Goal: Task Accomplishment & Management: Complete application form

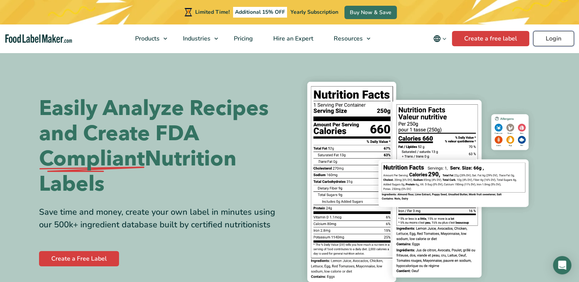
click at [554, 41] on link "Login" at bounding box center [553, 38] width 41 height 15
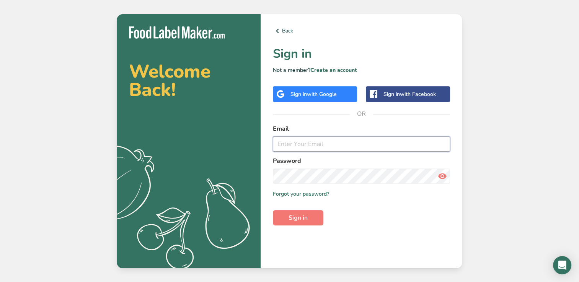
click at [315, 147] on input "email" at bounding box center [361, 144] width 177 height 15
type input "launi123@gmail.com"
click at [273, 210] on button "Sign in" at bounding box center [298, 217] width 50 height 15
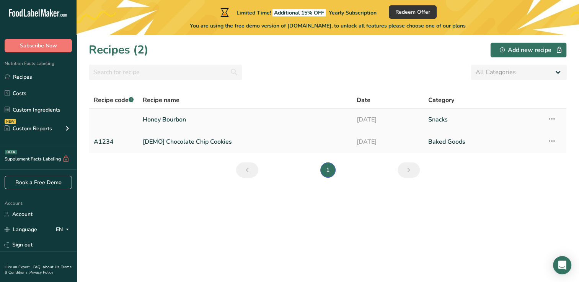
click at [163, 120] on link "Honey Bourbon" at bounding box center [245, 120] width 205 height 16
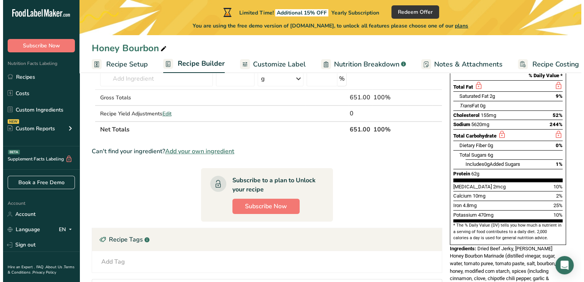
scroll to position [115, 0]
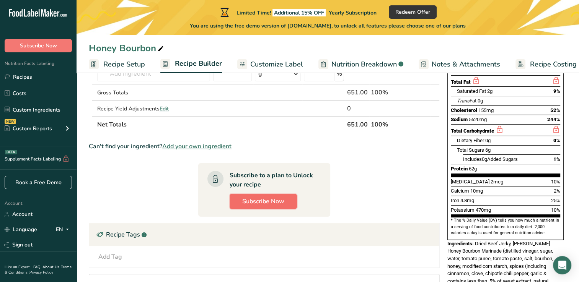
click at [249, 201] on span "Subscribe Now" at bounding box center [263, 201] width 42 height 9
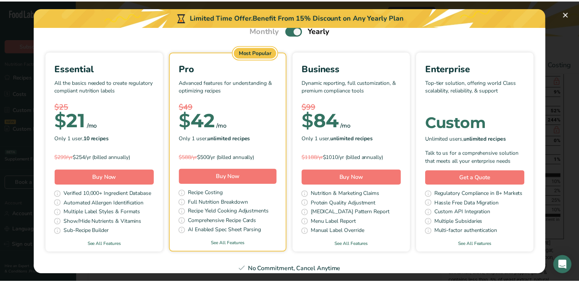
scroll to position [38, 0]
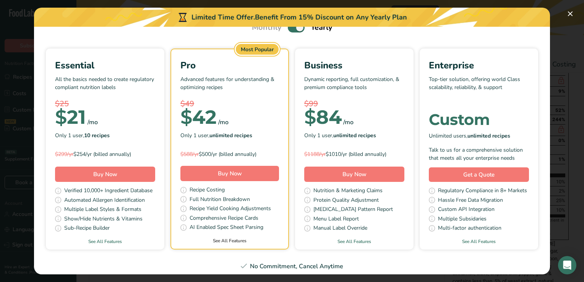
click at [288, 239] on link "See All Features" at bounding box center [229, 240] width 117 height 7
drag, startPoint x: 569, startPoint y: 13, endPoint x: 558, endPoint y: 19, distance: 12.9
click at [570, 11] on button "Pick Your Pricing Plan Modal" at bounding box center [570, 14] width 12 height 12
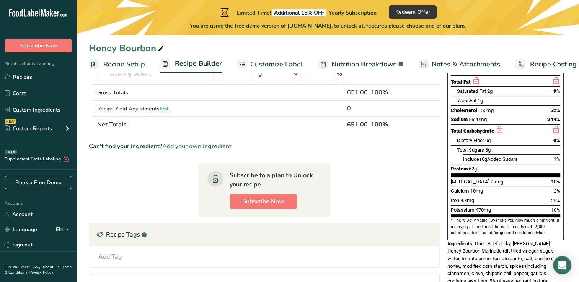
click at [202, 145] on span "Add your own ingredient" at bounding box center [196, 146] width 69 height 9
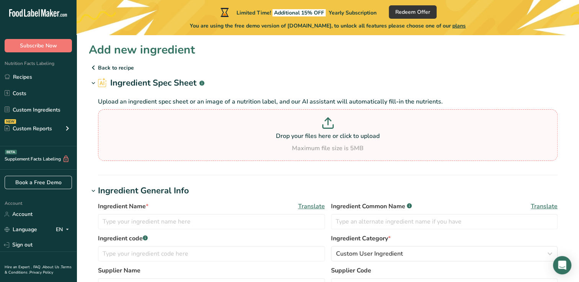
click at [312, 137] on p "Drop your files here or click to upload" at bounding box center [327, 136] width 455 height 9
click at [312, 137] on input "Drop your files here or click to upload Maximum file size is 5MB" at bounding box center [327, 135] width 459 height 52
type input "C:\fakepath\Allegro-Hickory-Smoke-BV-12.7-Label-460x785-1-jpg.webp"
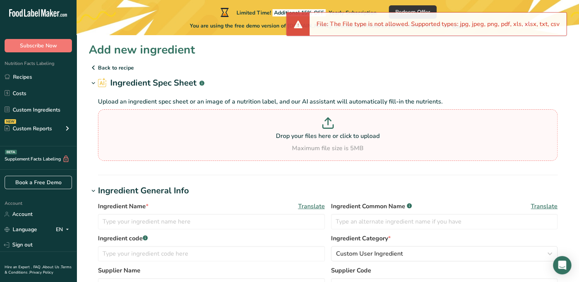
click at [320, 138] on p "Drop your files here or click to upload" at bounding box center [327, 136] width 455 height 9
click at [320, 138] on input "Drop your files here or click to upload Maximum file size is 5MB" at bounding box center [327, 135] width 459 height 52
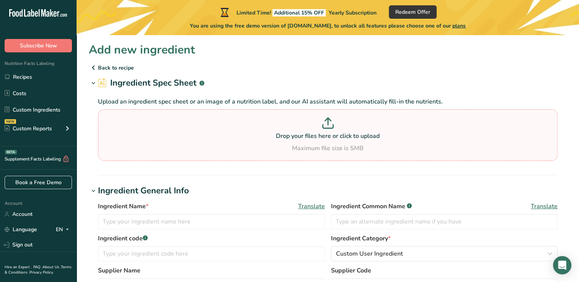
click at [319, 132] on p "Drop your files here or click to upload" at bounding box center [327, 136] width 455 height 9
click at [319, 131] on input "Drop your files here or click to upload Maximum file size is 5MB" at bounding box center [327, 135] width 459 height 52
type input "C:\fakepath\Allegro-Hickory-Smoke-BV-12.7-Label-460x785-1-jpg.webp"
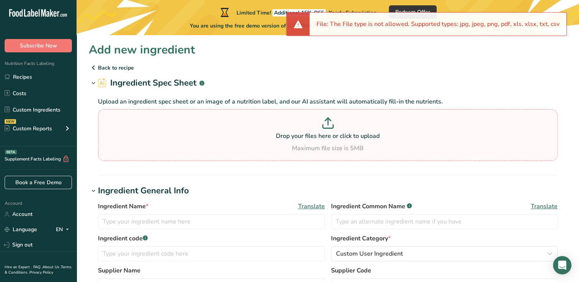
click at [343, 128] on p at bounding box center [327, 124] width 455 height 14
click at [343, 128] on input "Drop your files here or click to upload Maximum file size is 5MB" at bounding box center [327, 135] width 459 height 52
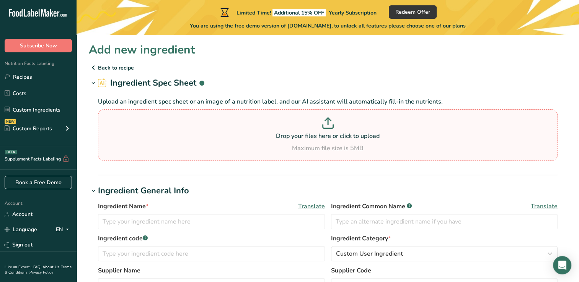
type input "C:\fakepath\Allegro-Hickory-Smoke-BV-12.7-Label-460x785-1-jpg (1).webp"
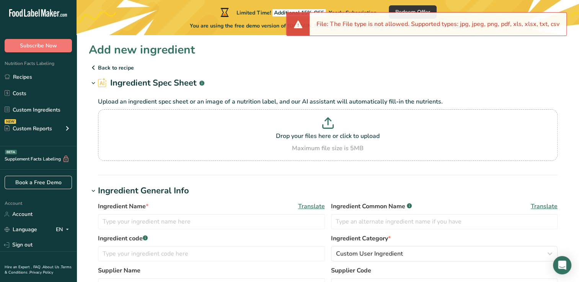
click at [99, 68] on p "Back to recipe" at bounding box center [328, 67] width 478 height 9
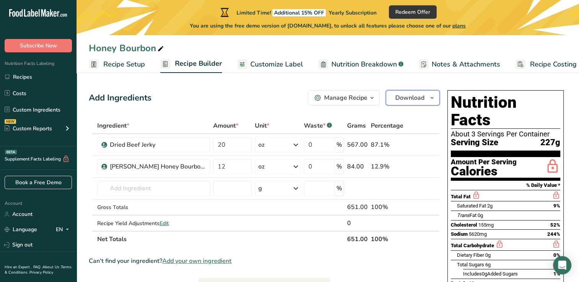
click at [424, 96] on button "Download" at bounding box center [412, 97] width 54 height 15
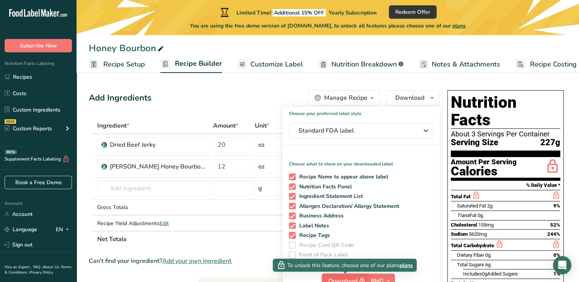
click at [352, 277] on span "Download" at bounding box center [347, 281] width 38 height 10
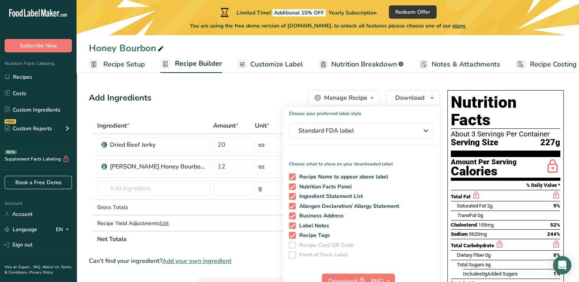
drag, startPoint x: 236, startPoint y: 106, endPoint x: 232, endPoint y: 112, distance: 6.7
click at [235, 106] on div "Add Ingredients Manage Recipe Delete Recipe Duplicate Recipe Scale Recipe Save …" at bounding box center [266, 283] width 355 height 392
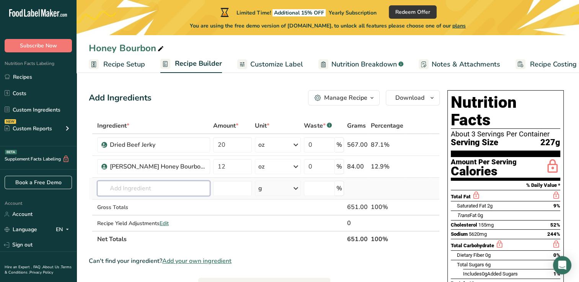
click at [156, 187] on input "text" at bounding box center [153, 188] width 113 height 15
type input "a"
type input "A"
type input "Buffalow wild wing asian zing"
click at [112, 189] on input "text" at bounding box center [153, 188] width 113 height 15
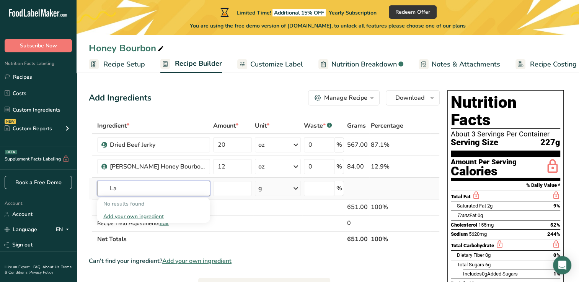
type input "L"
click at [135, 65] on span "Recipe Setup" at bounding box center [124, 64] width 42 height 10
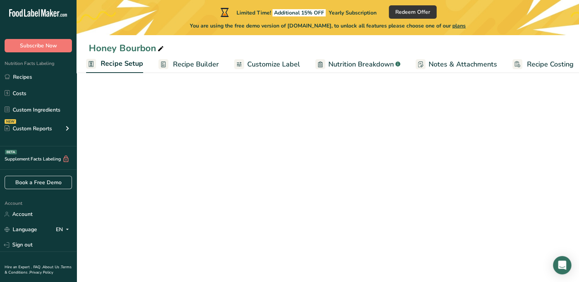
select select "5"
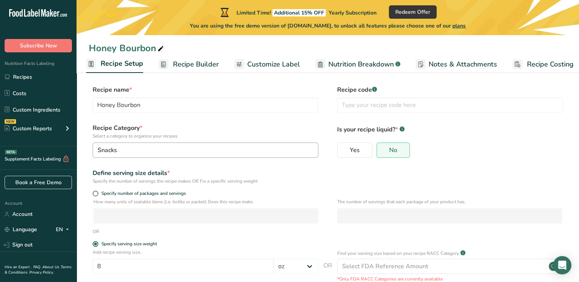
scroll to position [0, 0]
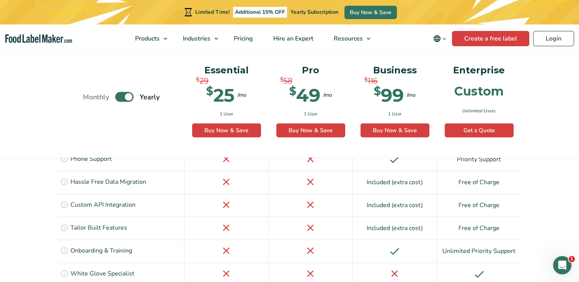
scroll to position [1480, 0]
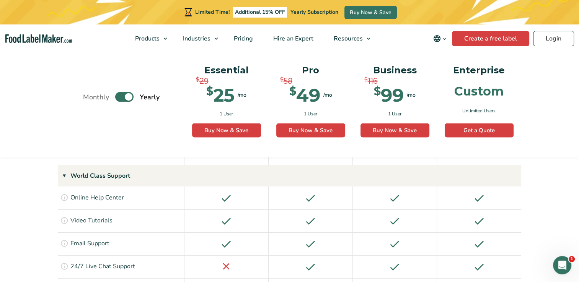
click at [122, 98] on label "Toggle" at bounding box center [124, 97] width 18 height 10
click at [89, 98] on input "Toggle" at bounding box center [87, 96] width 5 height 5
checkbox input "false"
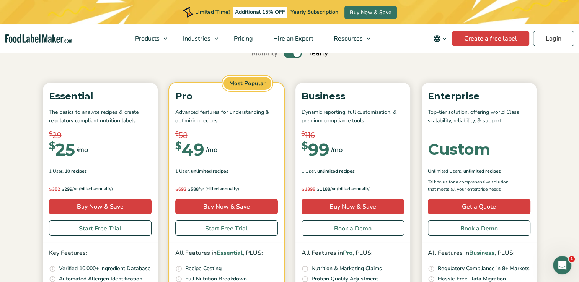
scroll to position [65, 0]
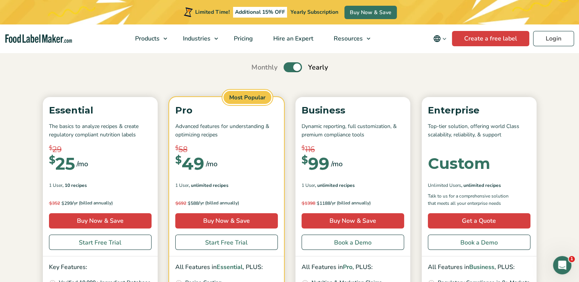
click at [295, 69] on label "Toggle" at bounding box center [292, 67] width 18 height 10
click at [258, 69] on input "Toggle" at bounding box center [255, 67] width 5 height 5
checkbox input "false"
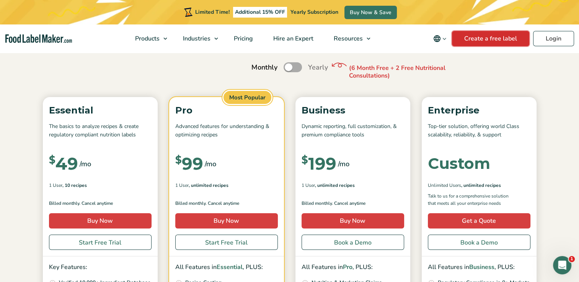
click at [477, 39] on link "Create a free label" at bounding box center [490, 38] width 77 height 15
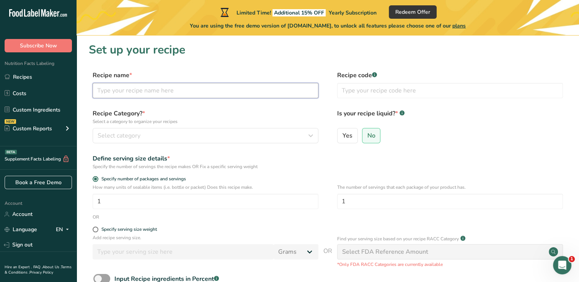
click at [195, 93] on input "text" at bounding box center [206, 90] width 226 height 15
type input "H"
type input "Asian Zing"
drag, startPoint x: 135, startPoint y: 90, endPoint x: 62, endPoint y: 100, distance: 73.0
click at [62, 100] on div ".a-20{fill:#fff;} Subscribe Now Nutrition Facts Labeling Recipes Costs Custom I…" at bounding box center [289, 181] width 579 height 363
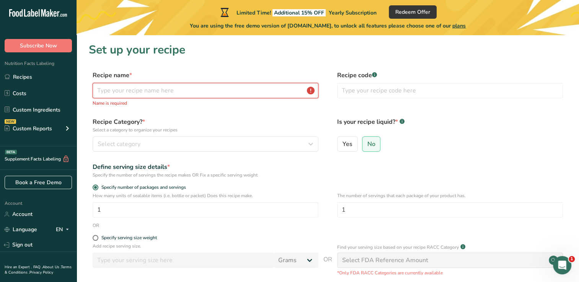
click at [174, 91] on input "text" at bounding box center [206, 90] width 226 height 15
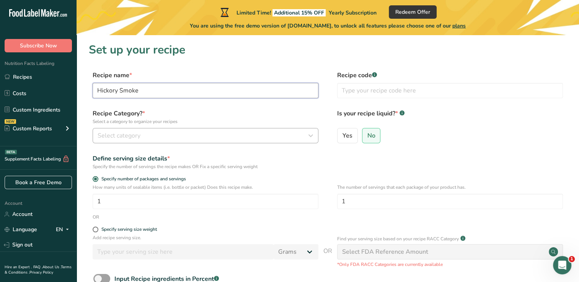
type input "Hickory Smoke"
click at [207, 134] on div "Select category" at bounding box center [203, 135] width 211 height 9
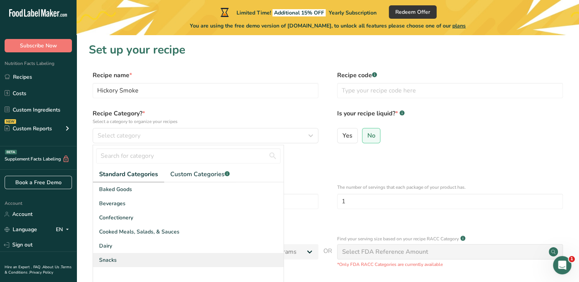
click at [114, 258] on span "Snacks" at bounding box center [108, 260] width 18 height 8
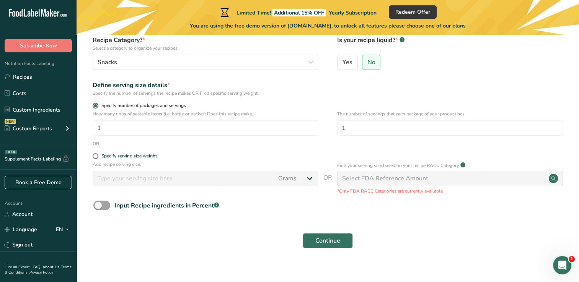
scroll to position [76, 0]
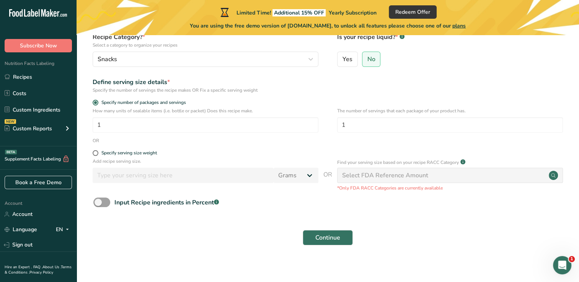
click at [95, 156] on div "Specify serving size weight" at bounding box center [206, 154] width 226 height 8
click at [96, 153] on span at bounding box center [96, 153] width 6 height 6
click at [96, 153] on input "Specify serving size weight" at bounding box center [95, 153] width 5 height 5
radio input "true"
radio input "false"
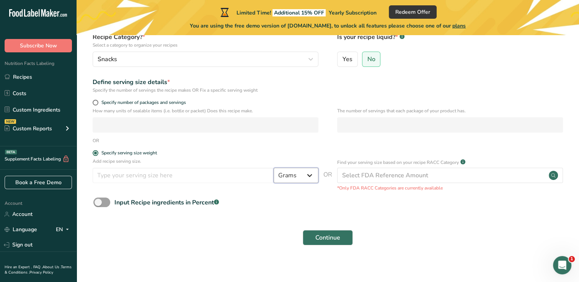
click at [298, 173] on select "Grams kg mg mcg lb oz l mL fl oz tbsp tsp cup qt gallon" at bounding box center [295, 175] width 45 height 15
select select "5"
click at [273, 168] on select "Grams kg mg mcg lb oz l mL fl oz tbsp tsp cup qt gallon" at bounding box center [295, 175] width 45 height 15
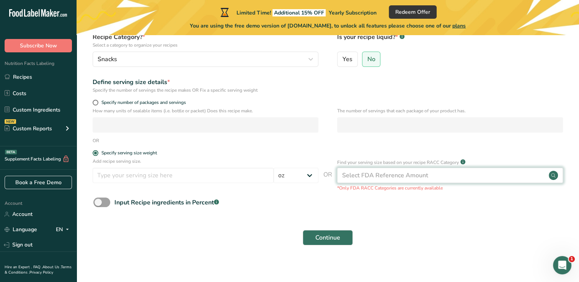
click at [457, 177] on div "Select FDA Reference Amount" at bounding box center [450, 175] width 226 height 15
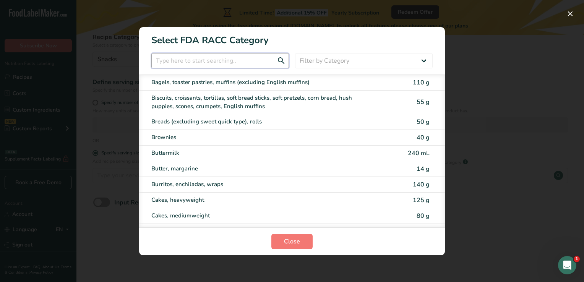
click at [222, 60] on input "RACC Category Selection Modal" at bounding box center [220, 60] width 138 height 15
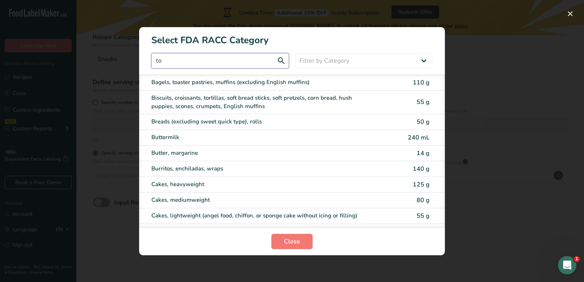
type input "t"
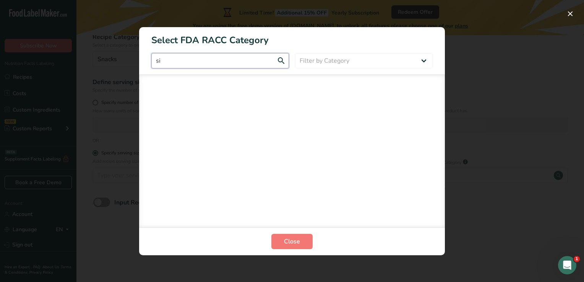
type input "s"
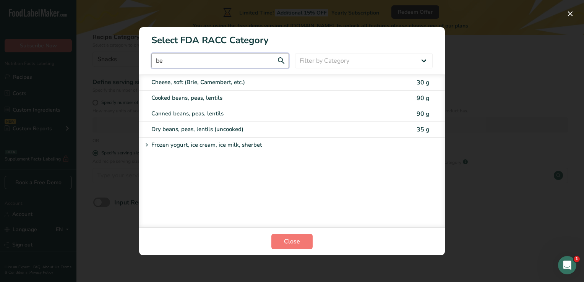
type input "b"
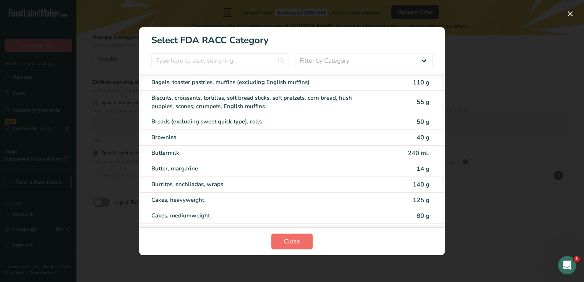
click at [304, 241] on button "Close" at bounding box center [292, 241] width 41 height 15
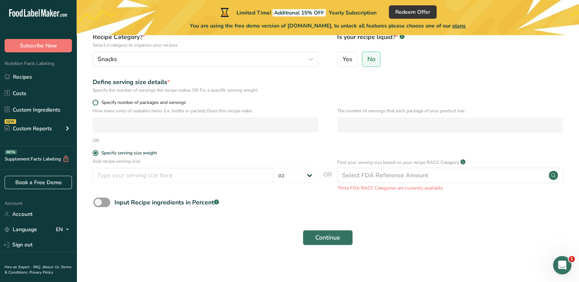
click at [93, 102] on span at bounding box center [96, 103] width 6 height 6
click at [93, 102] on input "Specify number of packages and servings" at bounding box center [95, 102] width 5 height 5
radio input "true"
radio input "false"
select select "0"
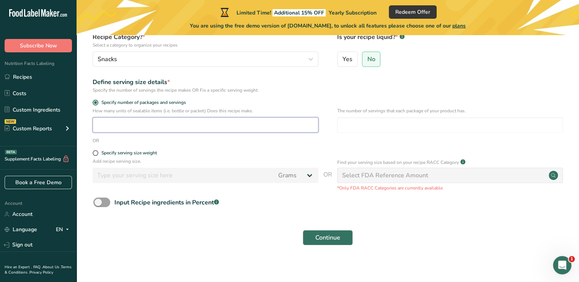
click at [145, 124] on input "number" at bounding box center [206, 124] width 226 height 15
type input "10"
click at [199, 151] on label "Specify serving size weight" at bounding box center [206, 153] width 226 height 6
click at [98, 151] on input "Specify serving size weight" at bounding box center [95, 153] width 5 height 5
radio input "true"
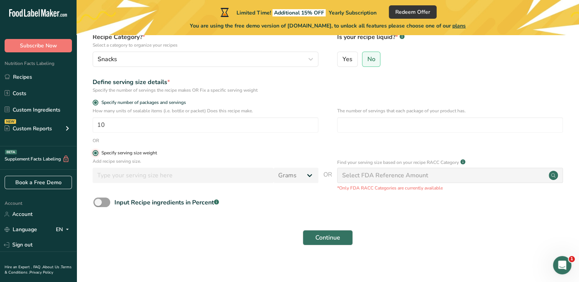
radio input "false"
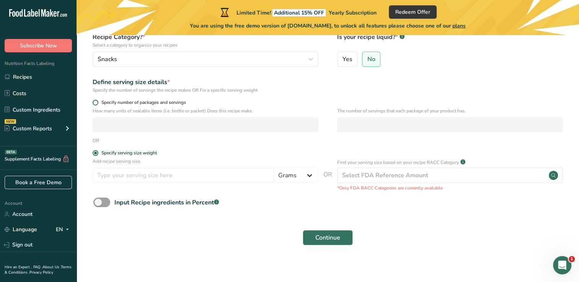
click at [94, 104] on span at bounding box center [96, 103] width 6 height 6
click at [94, 104] on input "Specify number of packages and servings" at bounding box center [95, 102] width 5 height 5
radio input "true"
radio input "false"
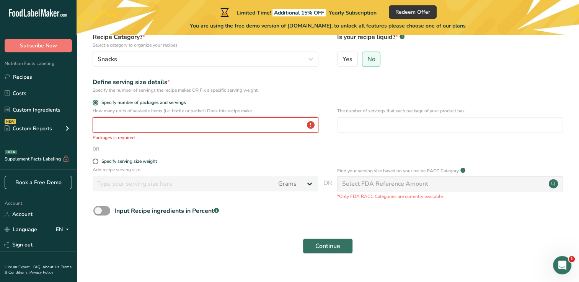
click at [130, 125] on input "number" at bounding box center [206, 124] width 226 height 15
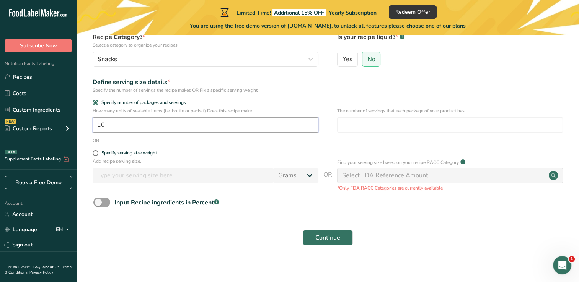
type input "10"
click at [354, 149] on form "Recipe name * Hickory Smoke Recipe code .a-a{fill:#347362;}.b-a{fill:#fff;} Rec…" at bounding box center [328, 122] width 478 height 256
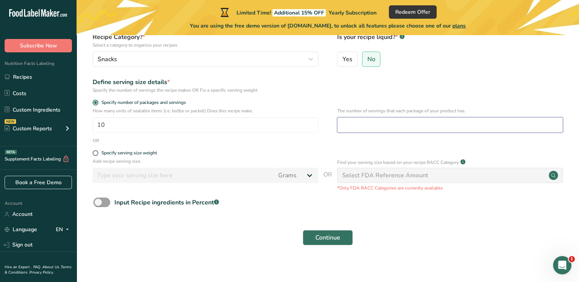
click at [369, 131] on input "number" at bounding box center [450, 124] width 226 height 15
type input "4"
click at [326, 149] on form "Recipe name * Hickory Smoke Recipe code .a-a{fill:#347362;}.b-a{fill:#fff;} Rec…" at bounding box center [328, 122] width 478 height 256
click at [102, 202] on span at bounding box center [101, 203] width 17 height 10
click at [98, 202] on input "Input Recipe ingredients in Percent .a-a{fill:#347362;}.b-a{fill:#fff;}" at bounding box center [95, 202] width 5 height 5
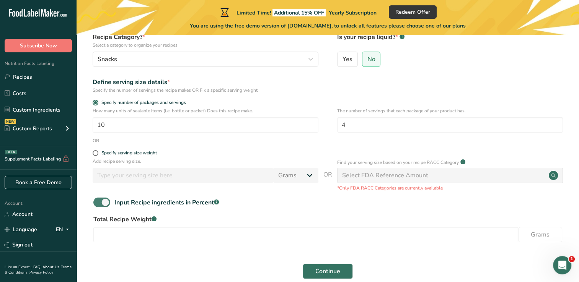
click at [103, 200] on span at bounding box center [101, 203] width 17 height 10
click at [98, 200] on input "Input Recipe ingredients in Percent .a-a{fill:#347362;}.b-a{fill:#fff;}" at bounding box center [95, 202] width 5 height 5
checkbox input "false"
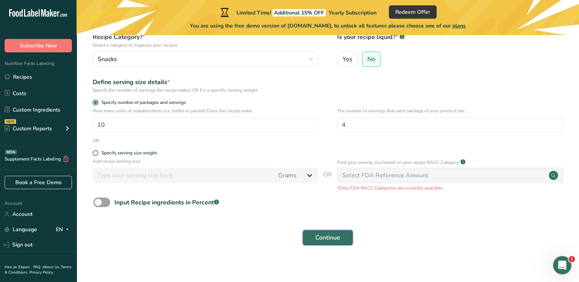
click at [322, 241] on span "Continue" at bounding box center [327, 237] width 25 height 9
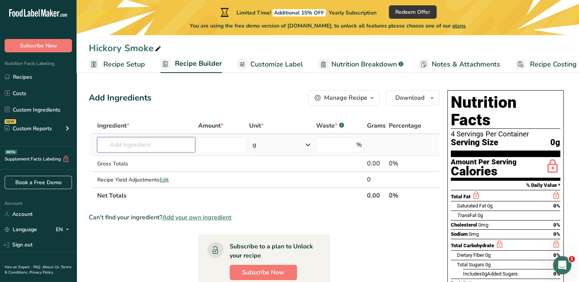
click at [146, 145] on input "text" at bounding box center [146, 144] width 98 height 15
type input "Allegro smoked"
